Goal: Task Accomplishment & Management: Manage account settings

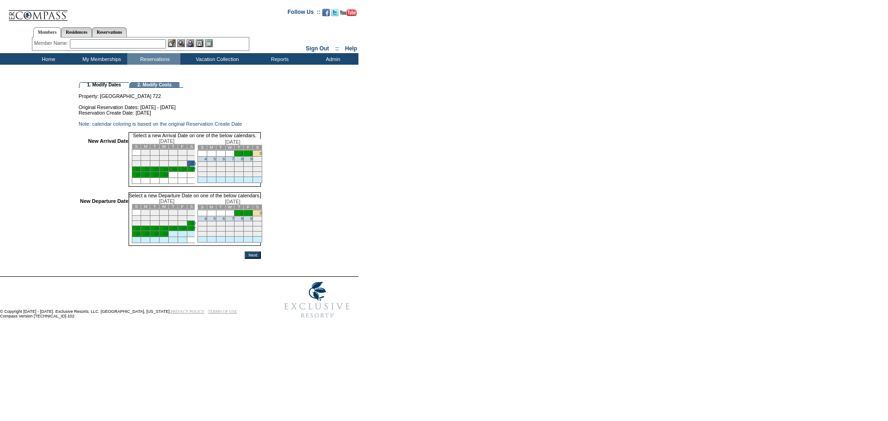
click at [216, 221] on link "5" at bounding box center [214, 218] width 2 height 5
click at [261, 259] on input "Next" at bounding box center [253, 255] width 16 height 7
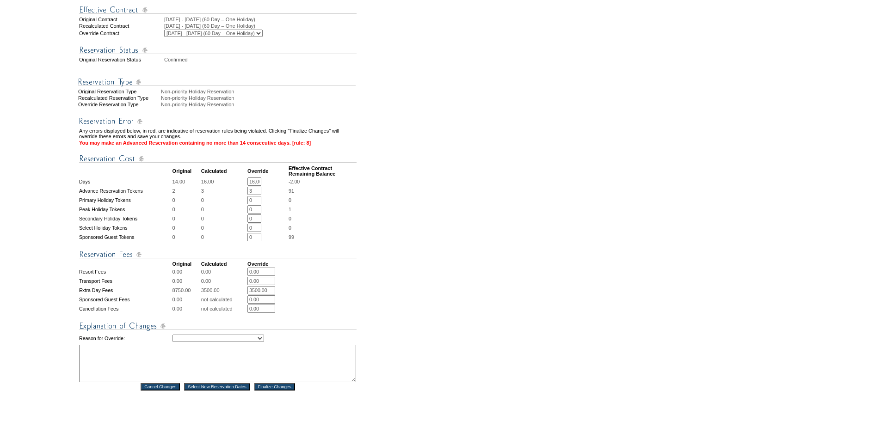
scroll to position [324, 0]
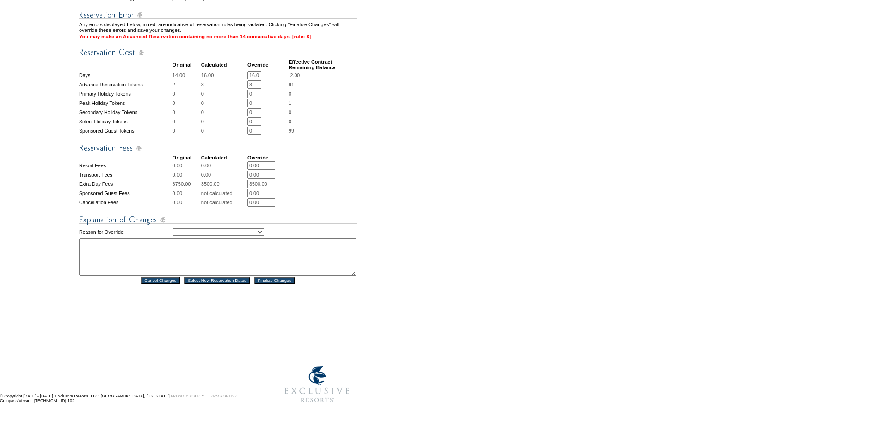
click at [200, 231] on select "Creating Continuous Stay Days Rebooked After Cancellation Editing Occupant Expe…" at bounding box center [219, 232] width 92 height 7
select select "1042"
click at [173, 229] on select "Creating Continuous Stay Days Rebooked After Cancellation Editing Occupant Expe…" at bounding box center [219, 232] width 92 height 7
click at [163, 262] on textarea at bounding box center [217, 257] width 277 height 37
type textarea "Space available - BLEEP"
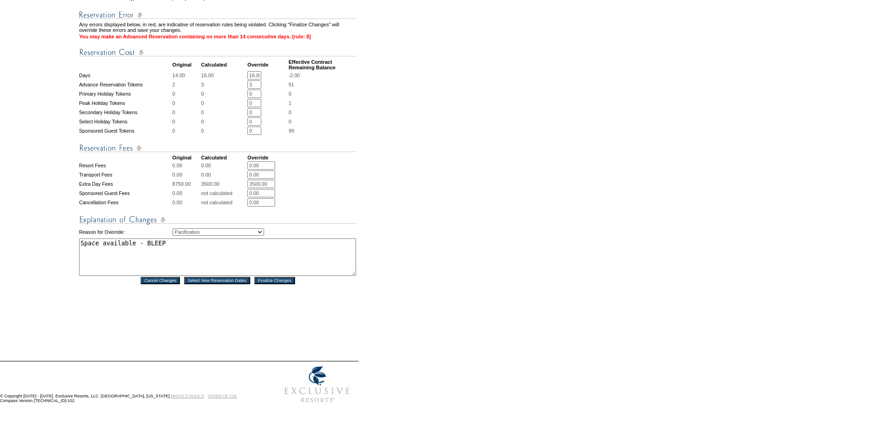
click at [276, 277] on input "Finalize Changes" at bounding box center [274, 280] width 41 height 7
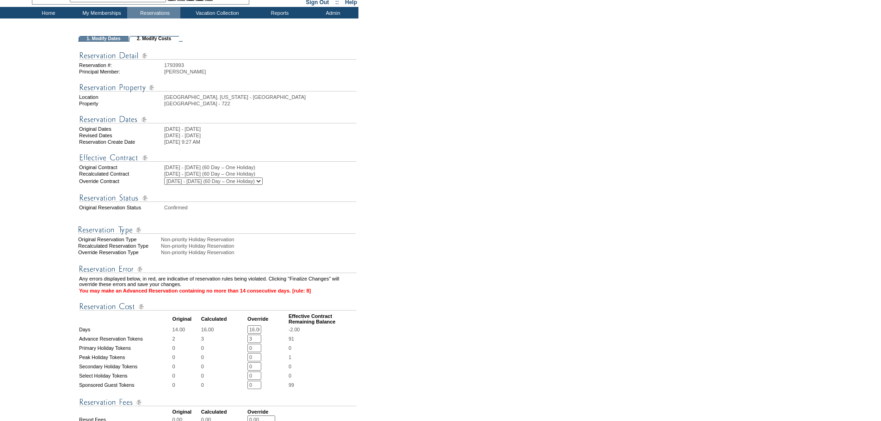
scroll to position [0, 0]
